Goal: Use online tool/utility: Use online tool/utility

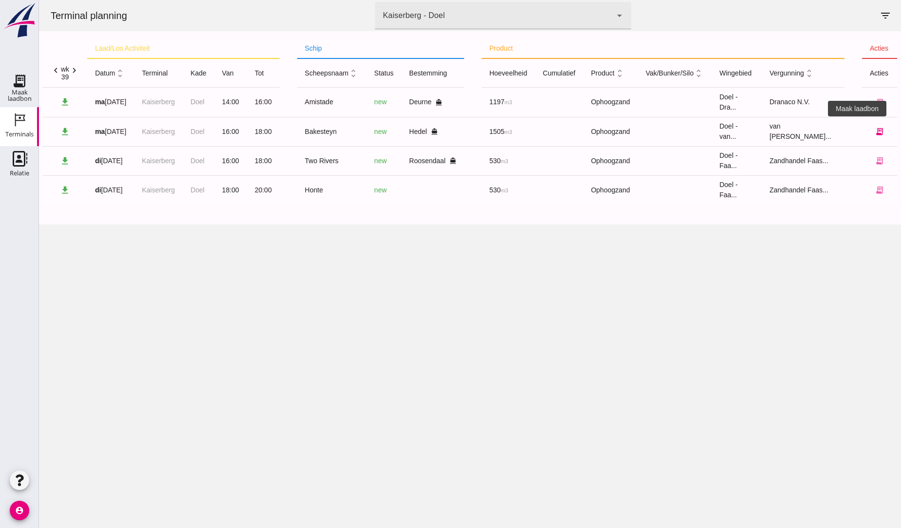
click at [875, 127] on icon "receipt_long" at bounding box center [879, 131] width 9 height 9
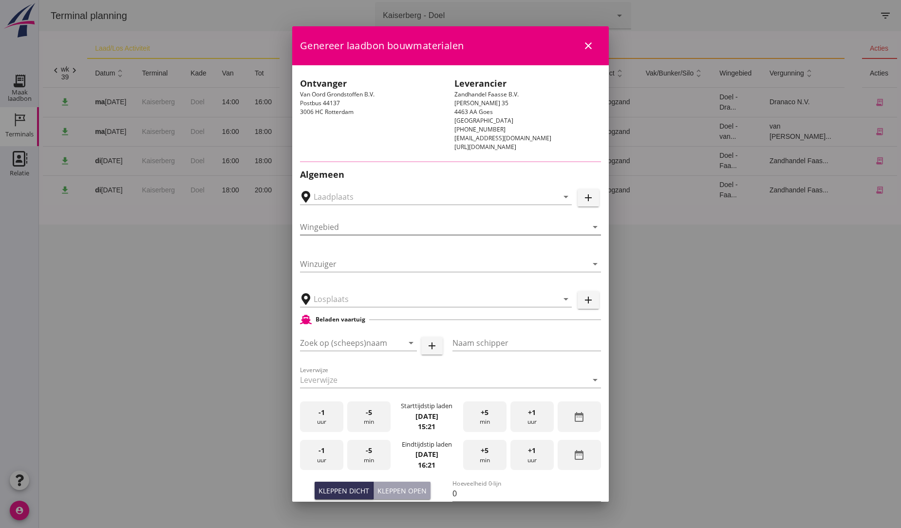
type input "[PERSON_NAME], Hedel"
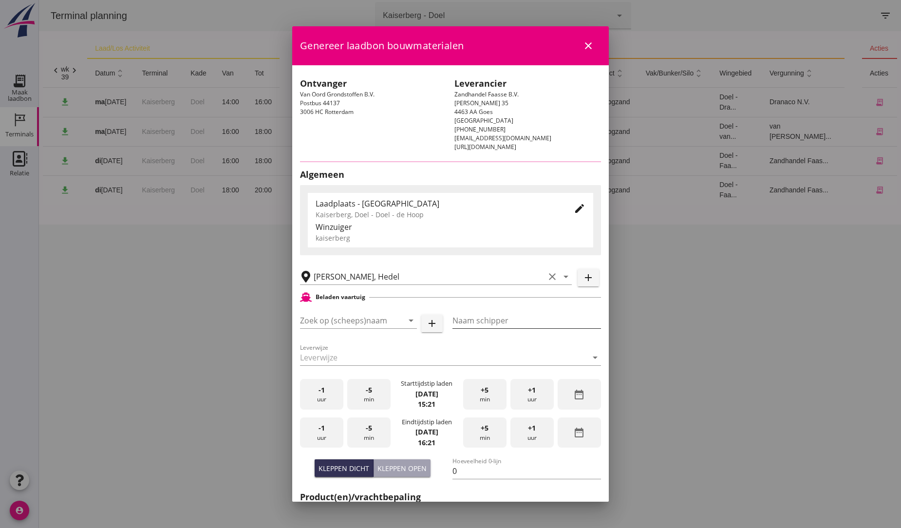
type input "Bakesteyn"
type input "Schipper Bakesteyn"
type input "1643"
type input "Ophoogzand (6120)"
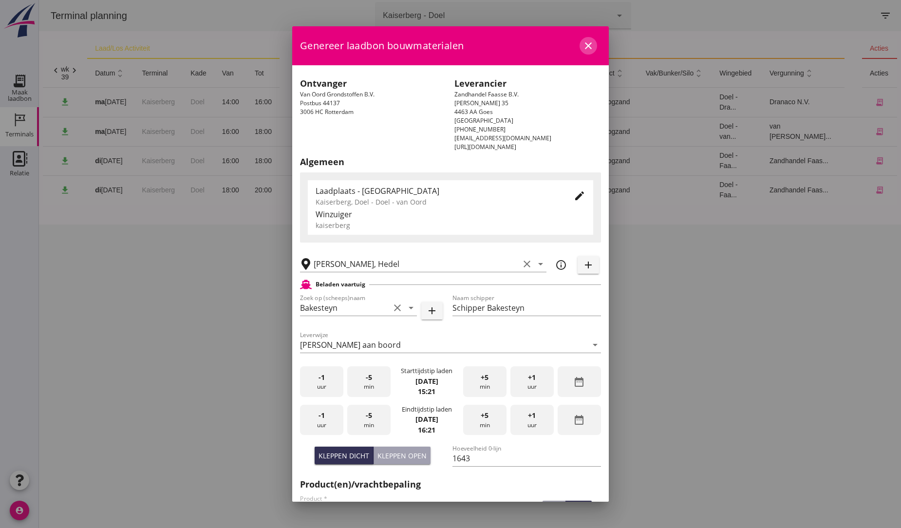
click at [582, 42] on icon "close" at bounding box center [588, 46] width 12 height 12
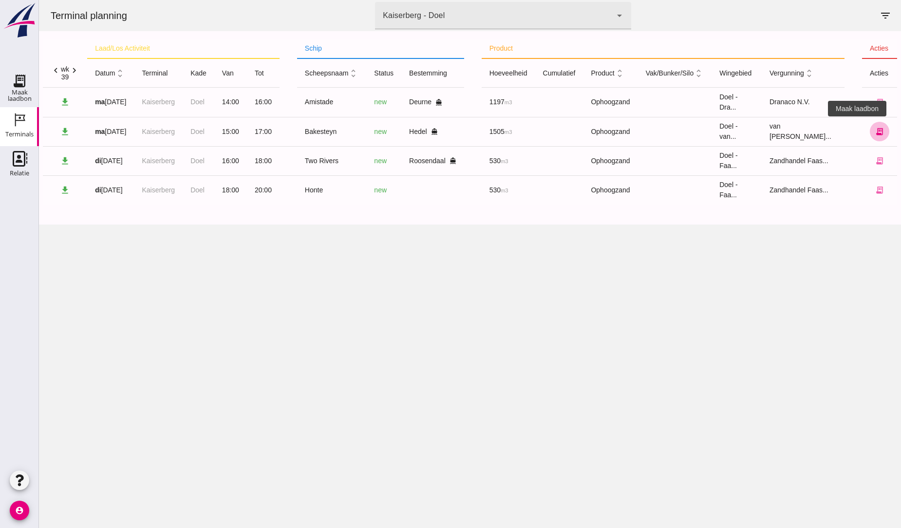
click at [875, 132] on icon "receipt_long" at bounding box center [879, 131] width 9 height 9
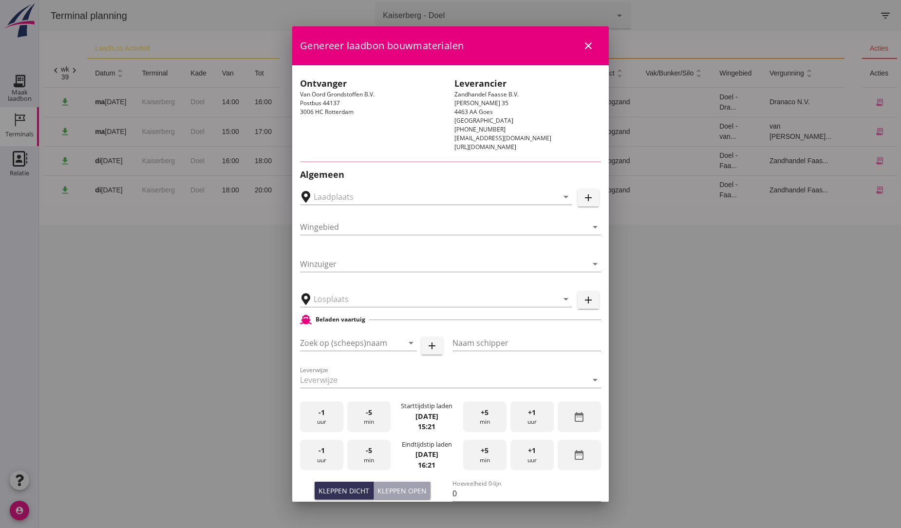
type input "[PERSON_NAME], Hedel"
type input "Bakesteyn"
type input "Schipper Bakesteyn"
type input "1643"
type input "Ophoogzand (6120)"
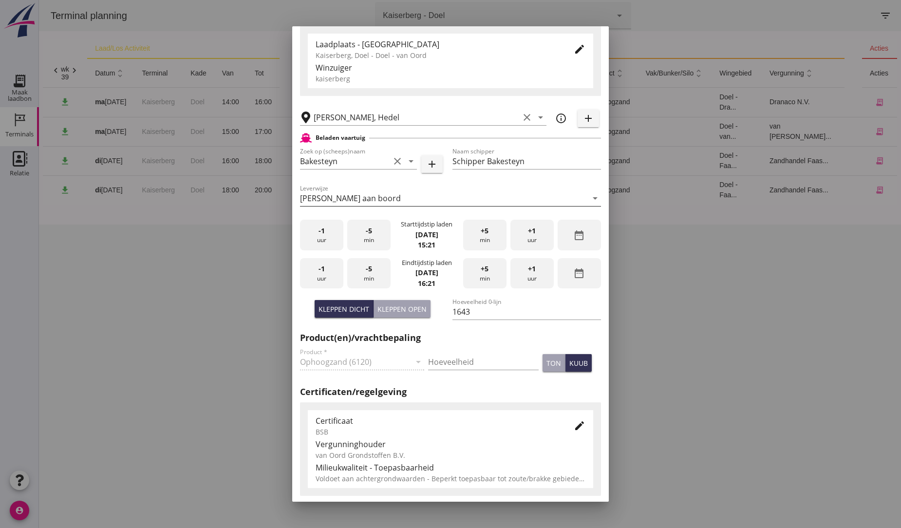
scroll to position [162, 0]
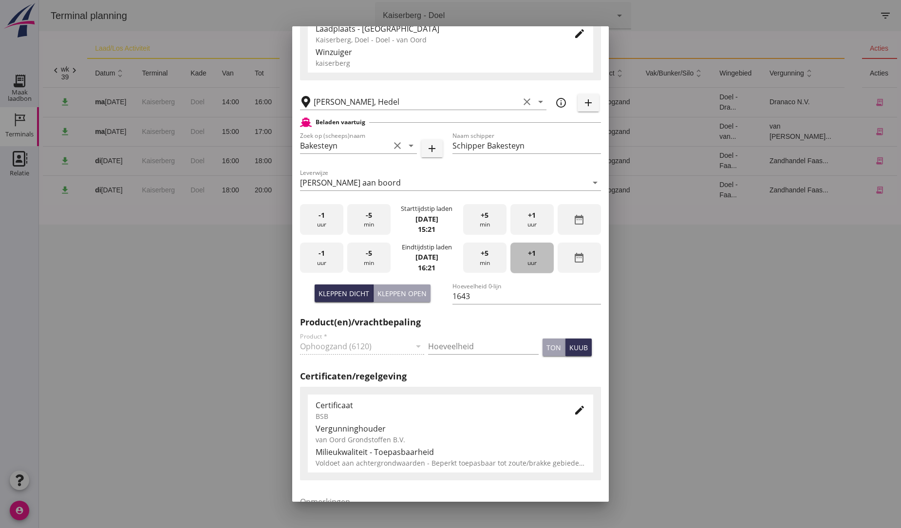
click at [528, 255] on span "+1" at bounding box center [532, 253] width 8 height 11
click at [469, 294] on input "1643" at bounding box center [526, 296] width 149 height 16
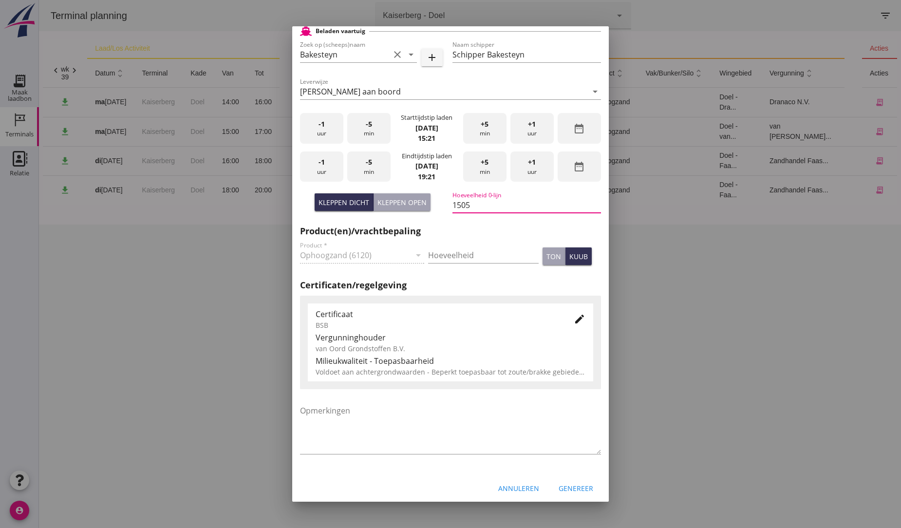
scroll to position [258, 0]
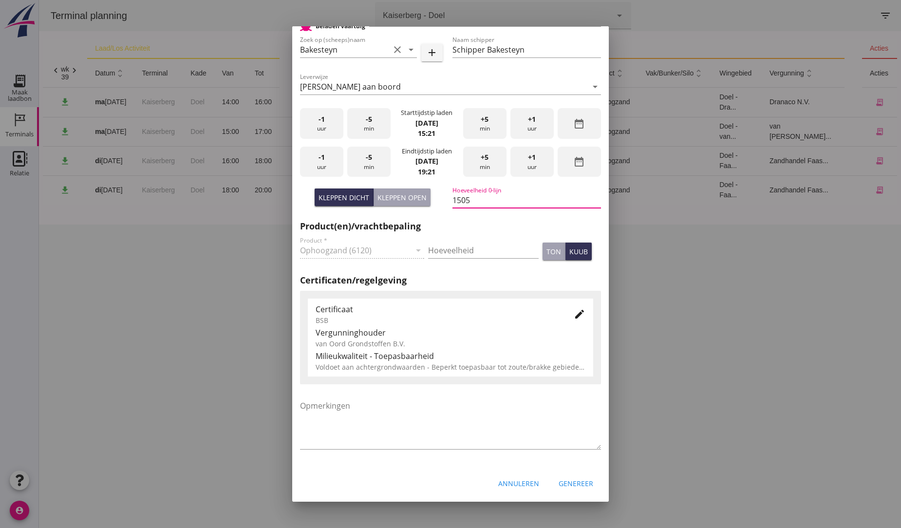
type input "1505"
click at [565, 484] on div "Genereer" at bounding box center [576, 483] width 35 height 10
